Goal: Information Seeking & Learning: Learn about a topic

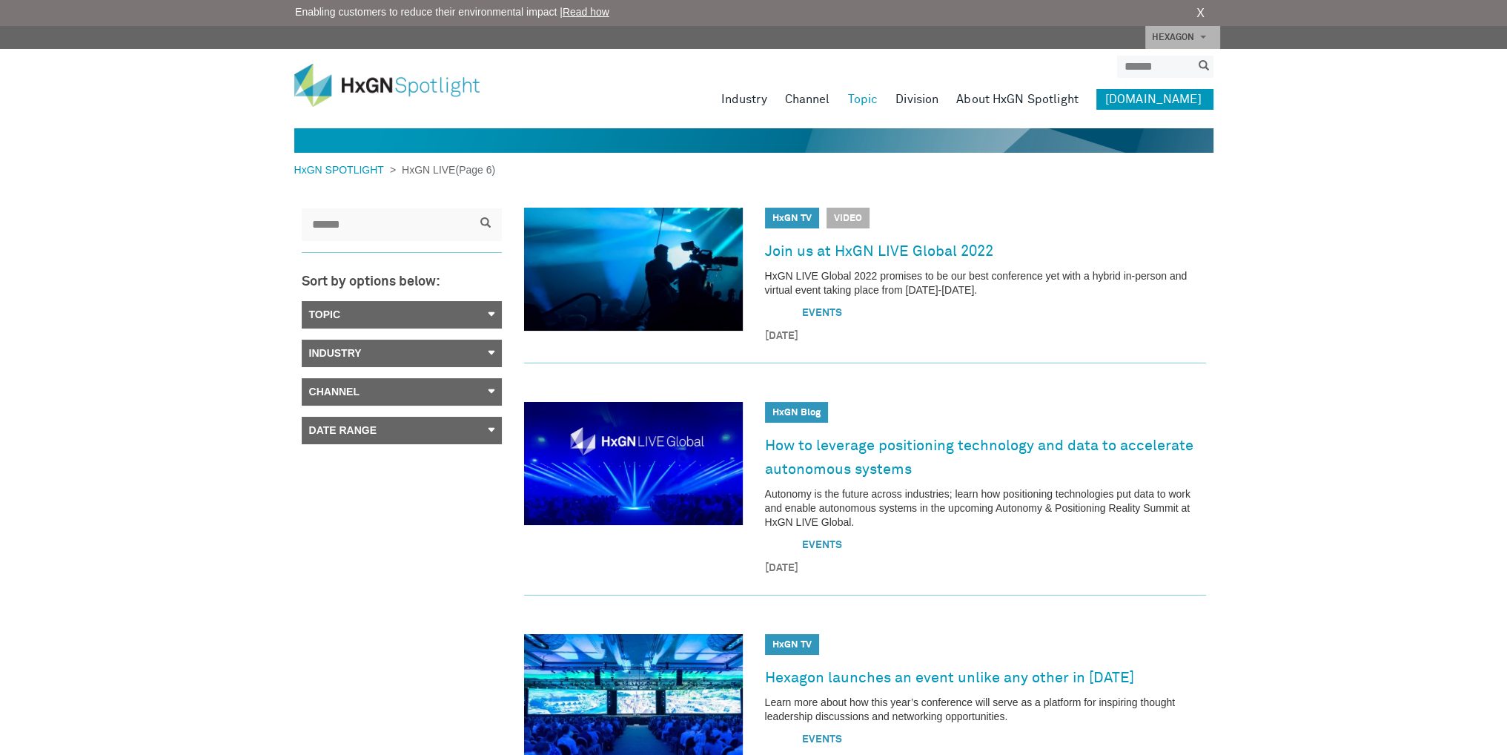
click at [423, 317] on link "Topic" at bounding box center [402, 314] width 200 height 27
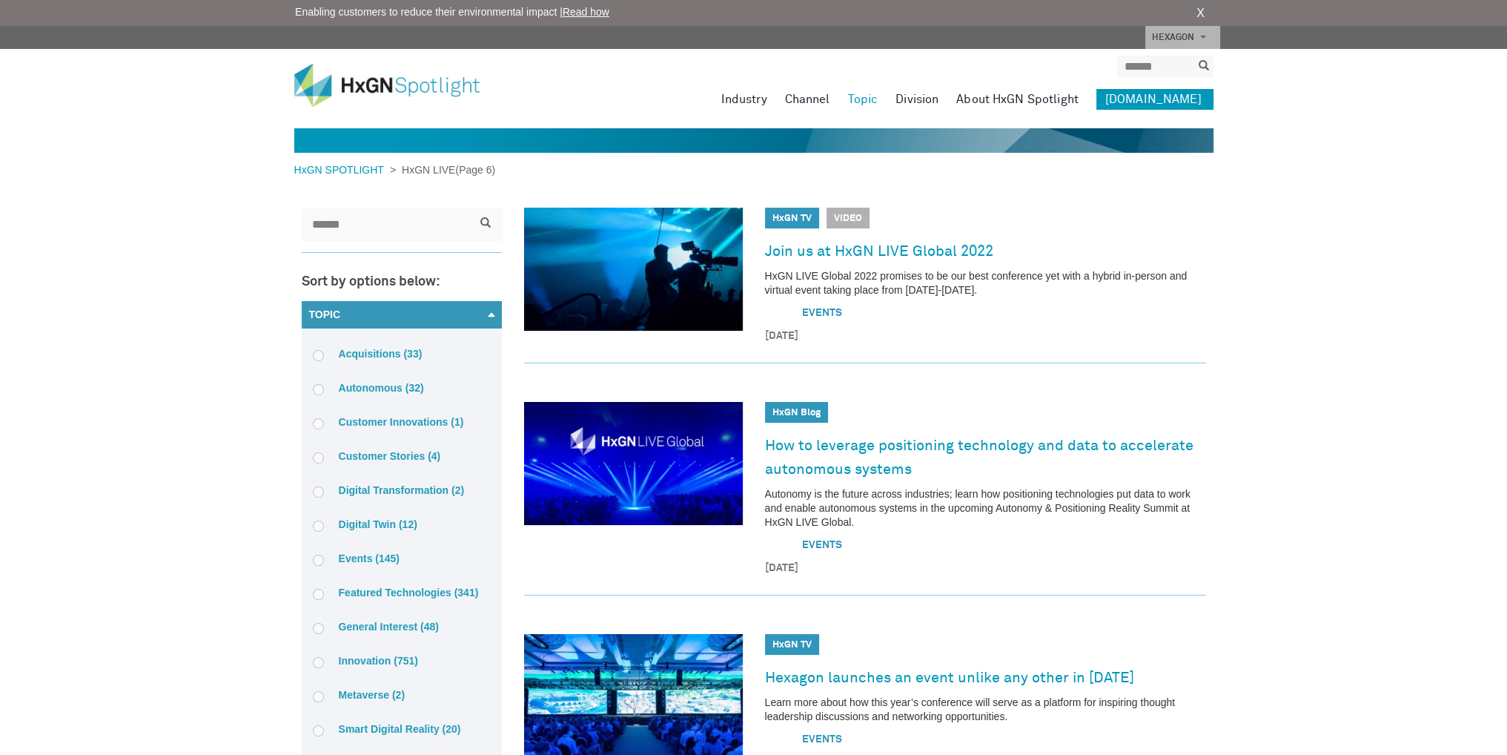
click at [460, 323] on link "Topic" at bounding box center [402, 314] width 200 height 27
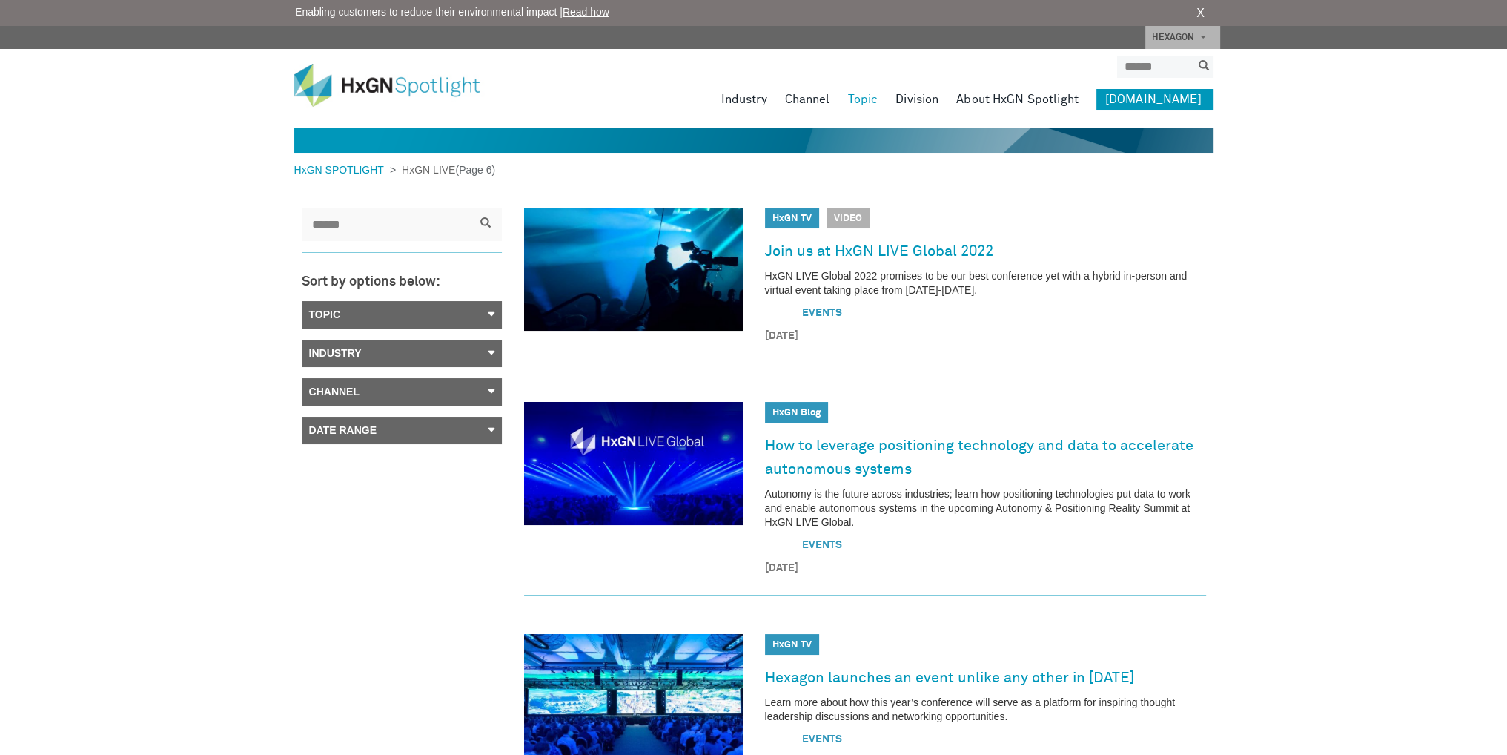
click at [431, 231] on input "search" at bounding box center [402, 224] width 200 height 33
type input "*********"
click at [485, 217] on span "submit" at bounding box center [485, 222] width 10 height 10
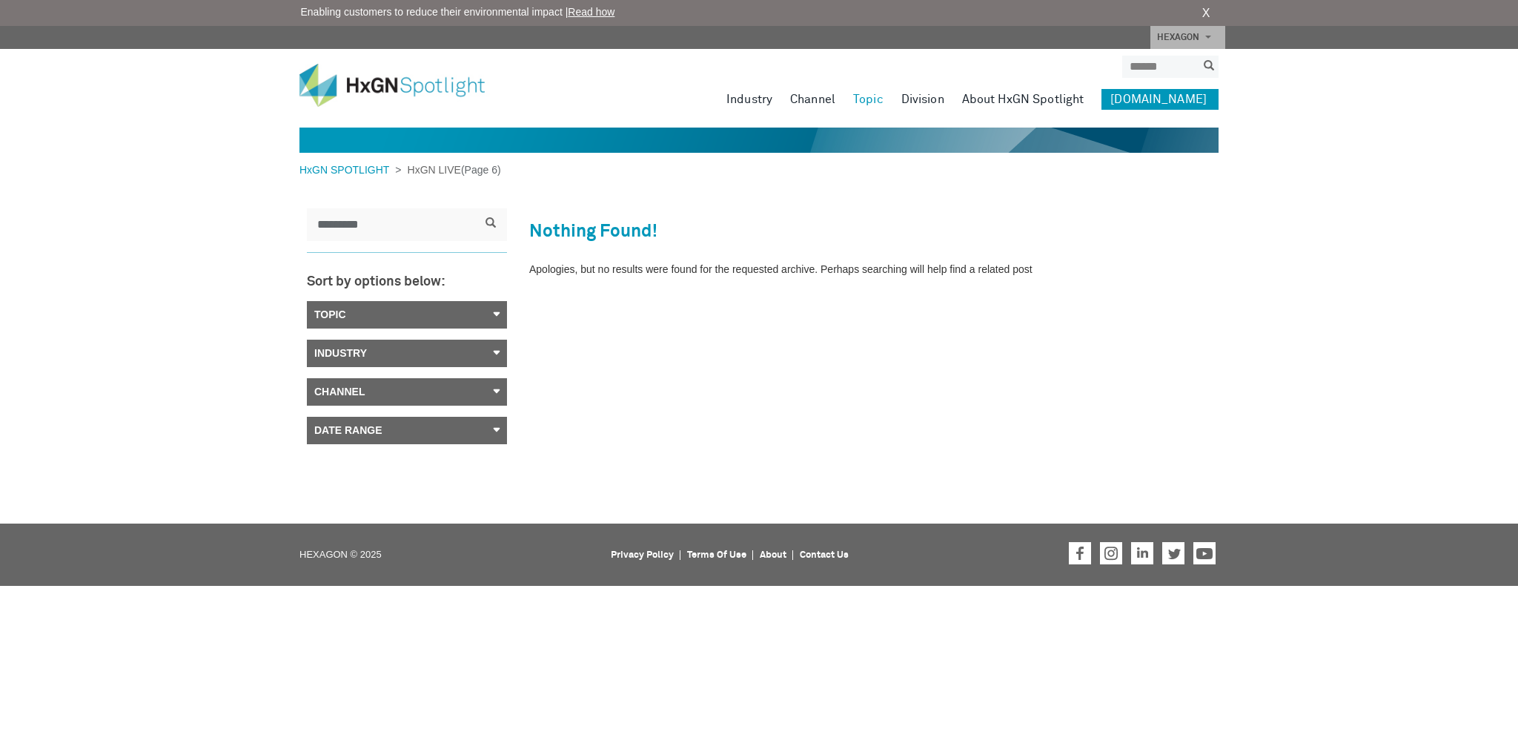
click at [413, 232] on input "*********" at bounding box center [407, 224] width 200 height 33
drag, startPoint x: 431, startPoint y: 227, endPoint x: 205, endPoint y: 207, distance: 227.0
click at [205, 207] on div "HxGN SPOTLIGHT > HxGN LIVE (Page 6) ********* Sort by options below: Topic Acqu…" at bounding box center [759, 246] width 1518 height 492
click at [491, 225] on span "submit" at bounding box center [491, 222] width 10 height 10
click at [394, 350] on link "Industry" at bounding box center [407, 353] width 200 height 27
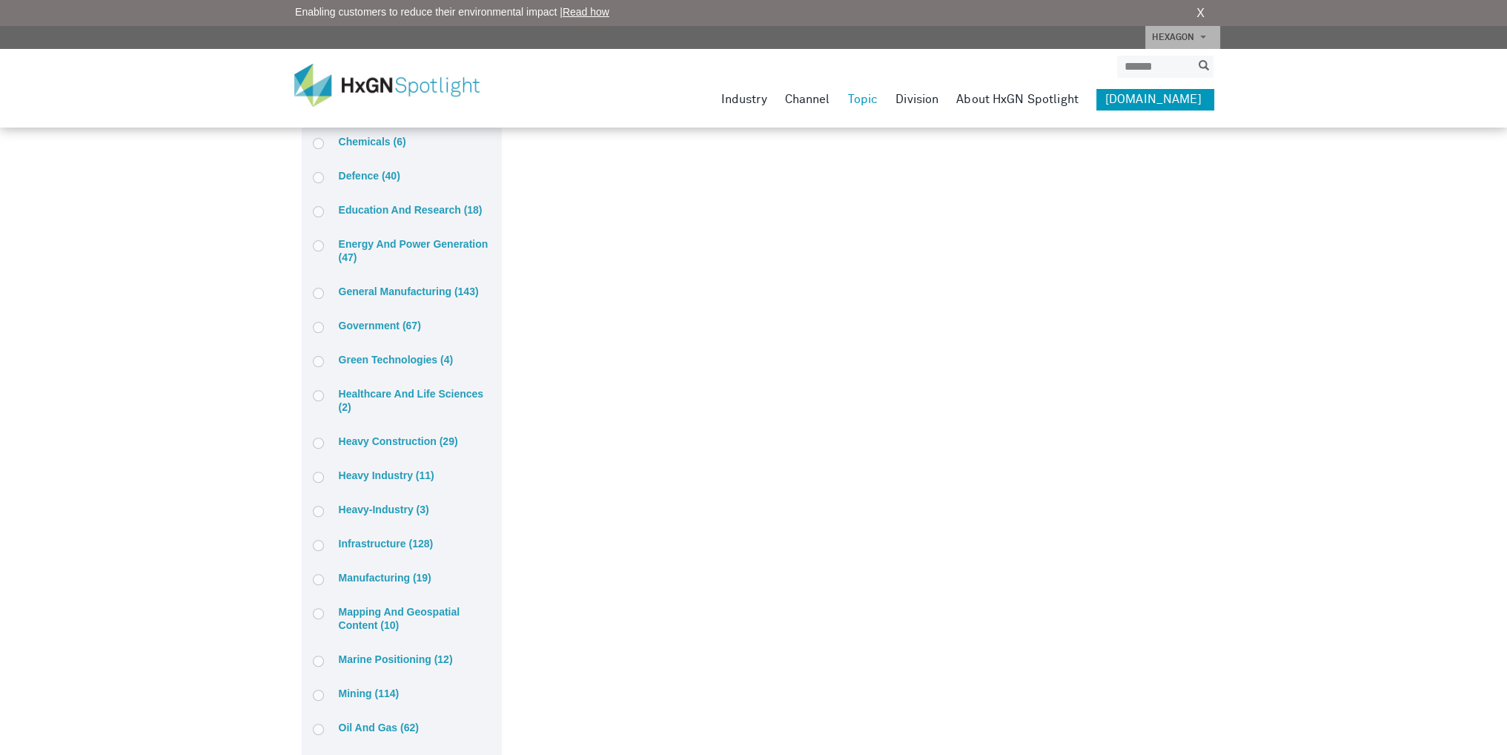
scroll to position [519, 0]
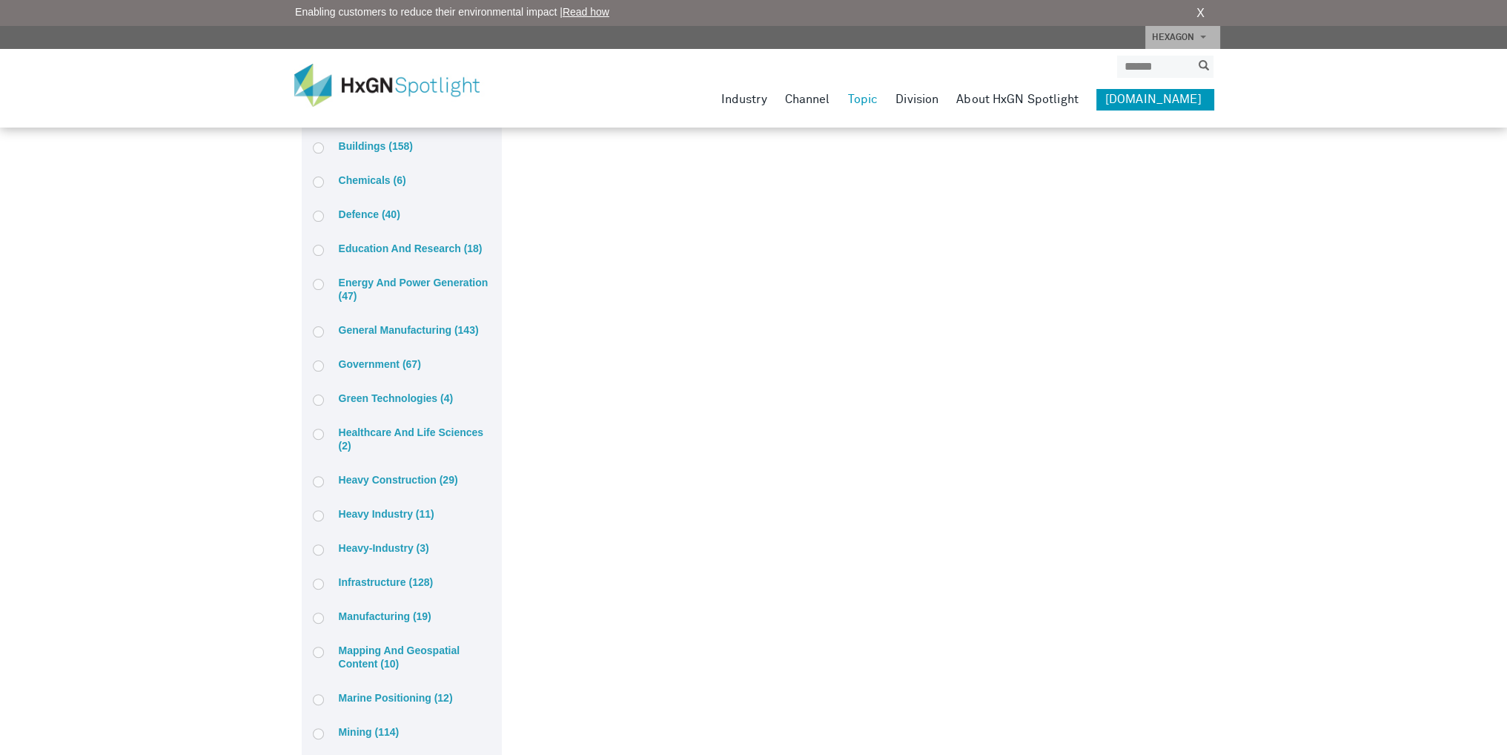
click at [339, 279] on label "Energy and power generation (47)" at bounding box center [402, 289] width 178 height 27
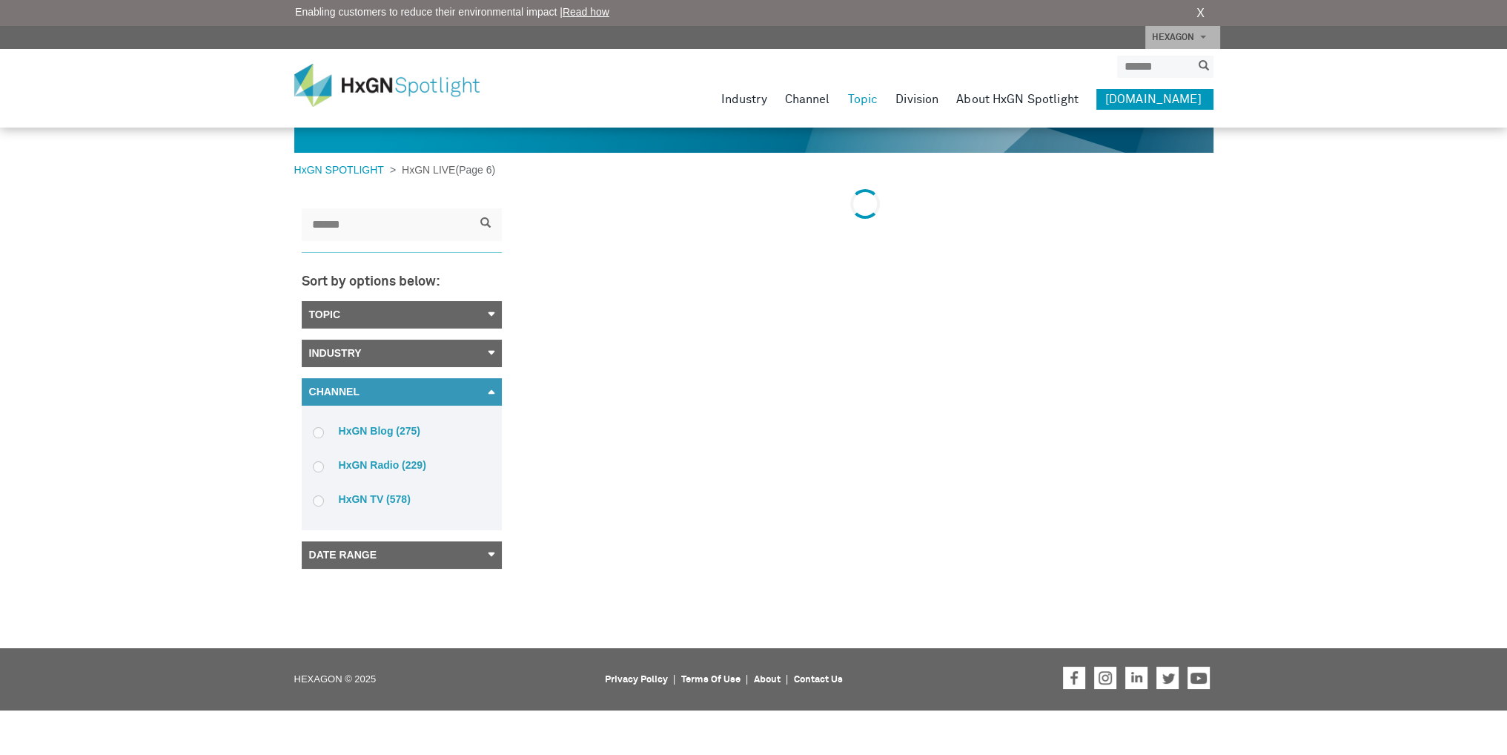
scroll to position [0, 0]
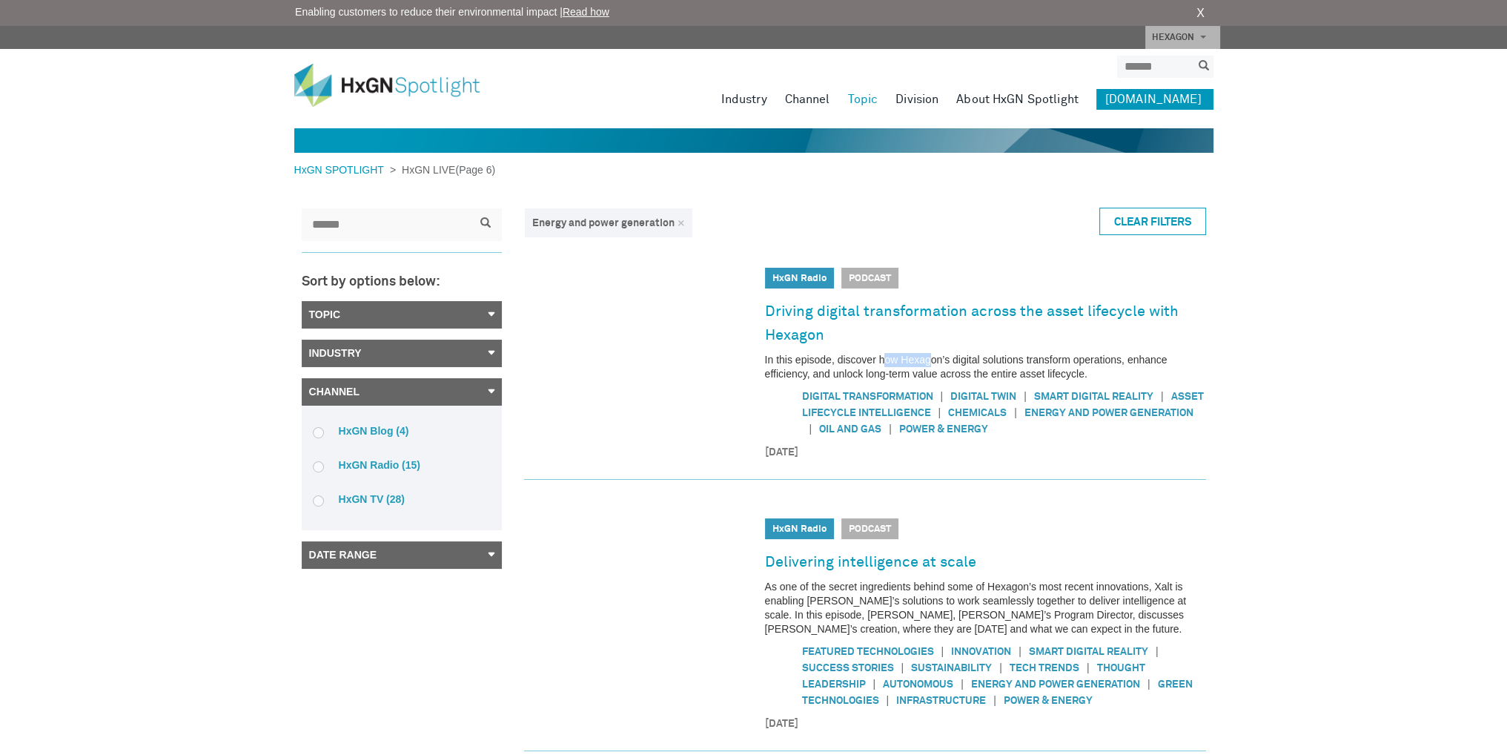
drag, startPoint x: 886, startPoint y: 359, endPoint x: 930, endPoint y: 359, distance: 44.5
click at [930, 359] on p "In this episode, discover how Hexagon’s digital solutions transform operations,…" at bounding box center [985, 367] width 441 height 28
click at [387, 225] on input "search" at bounding box center [402, 224] width 200 height 33
type input "*****"
click at [483, 223] on span "submit" at bounding box center [485, 222] width 10 height 10
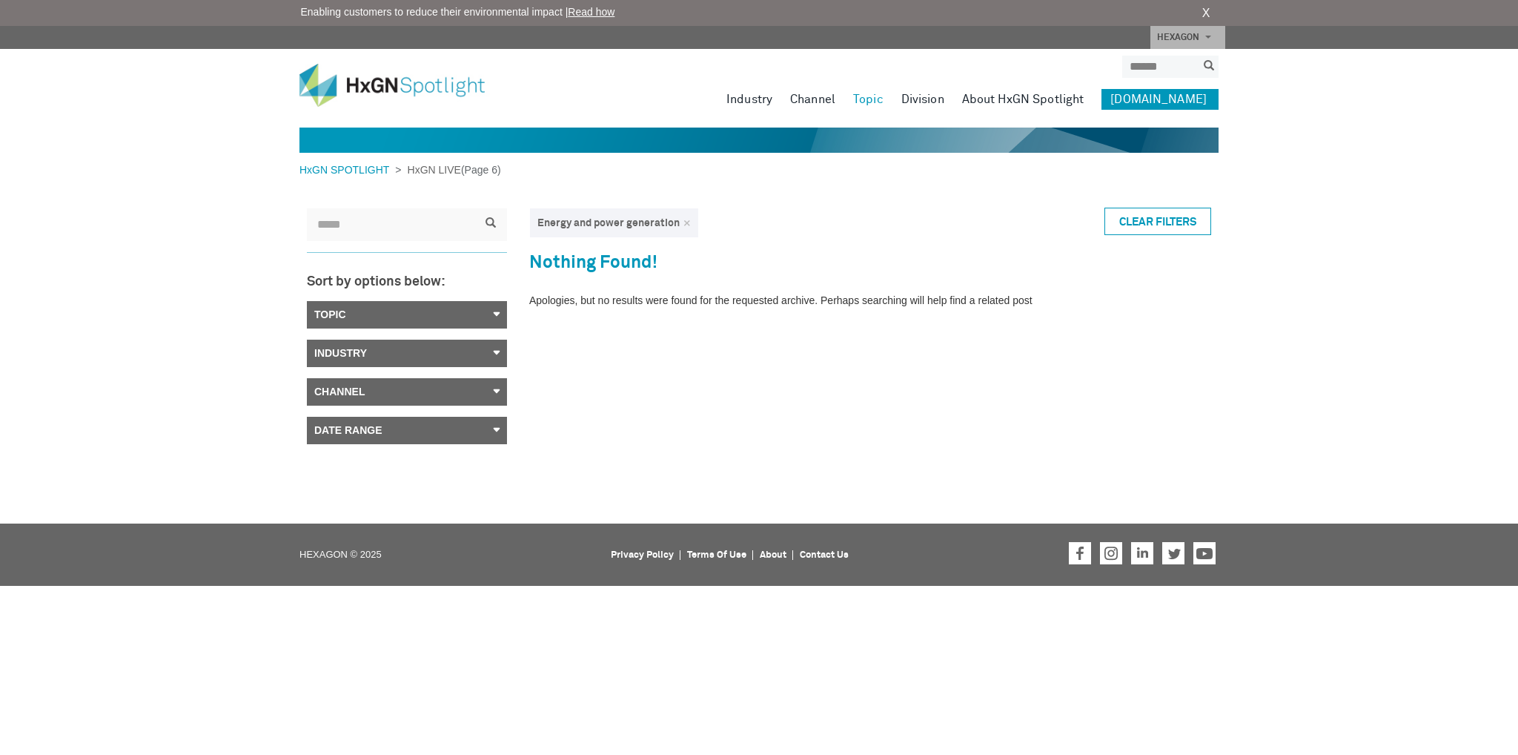
click at [686, 223] on link "×" at bounding box center [686, 223] width 7 height 10
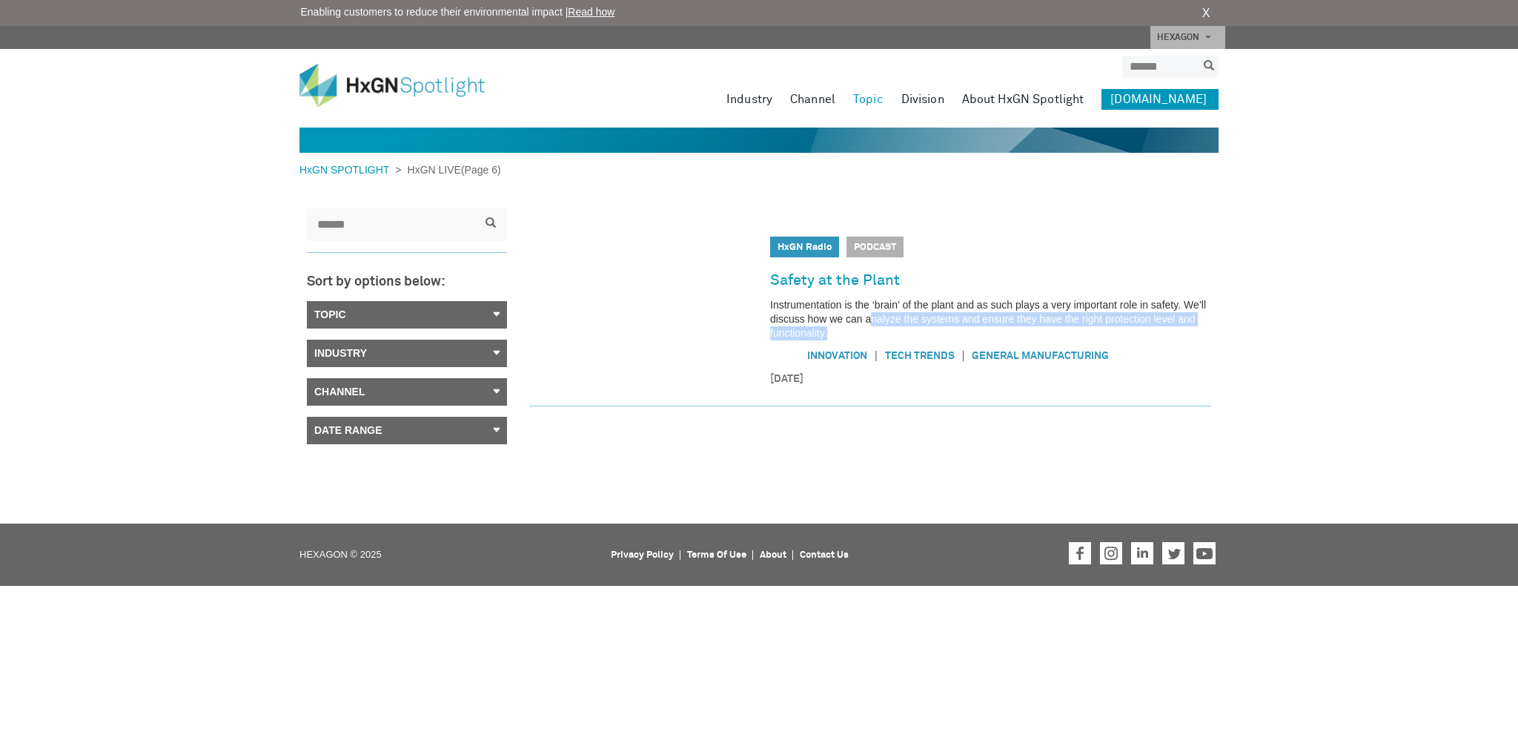
drag, startPoint x: 870, startPoint y: 321, endPoint x: 836, endPoint y: 295, distance: 42.3
click at [839, 325] on p "Instrumentation is the ‘brain’ of the plant and as such plays a very important …" at bounding box center [990, 319] width 441 height 42
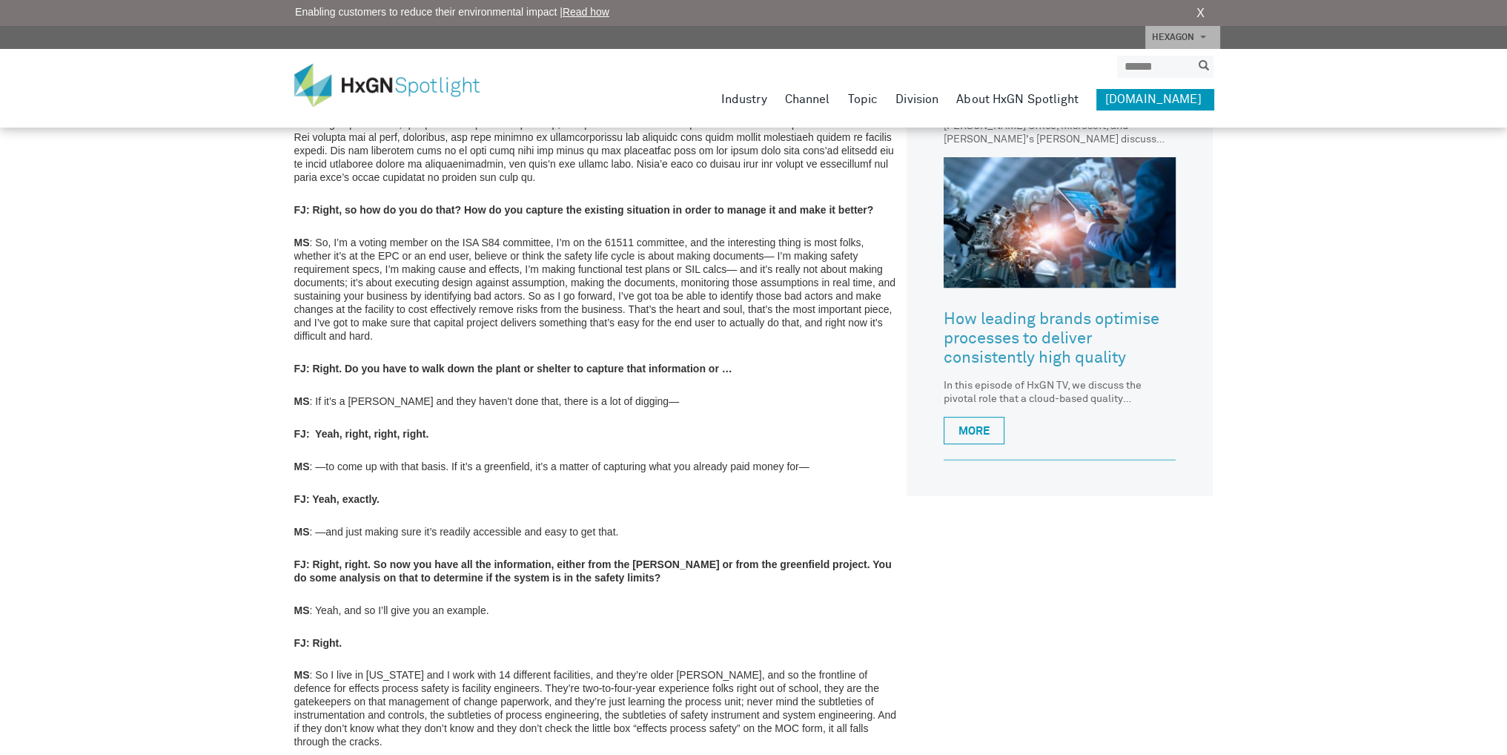
scroll to position [1334, 0]
